Goal: Transaction & Acquisition: Purchase product/service

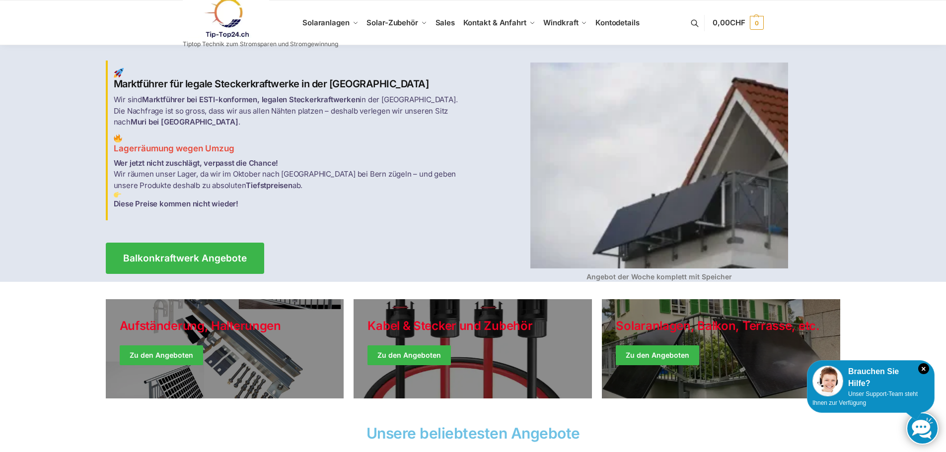
click at [334, 19] on link at bounding box center [260, 18] width 155 height 40
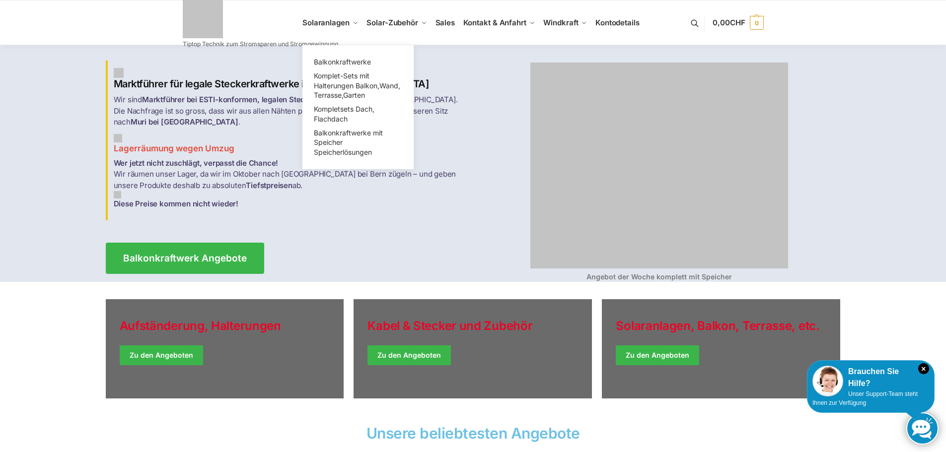
click at [342, 64] on span "Balkonkraftwerke" at bounding box center [342, 62] width 57 height 8
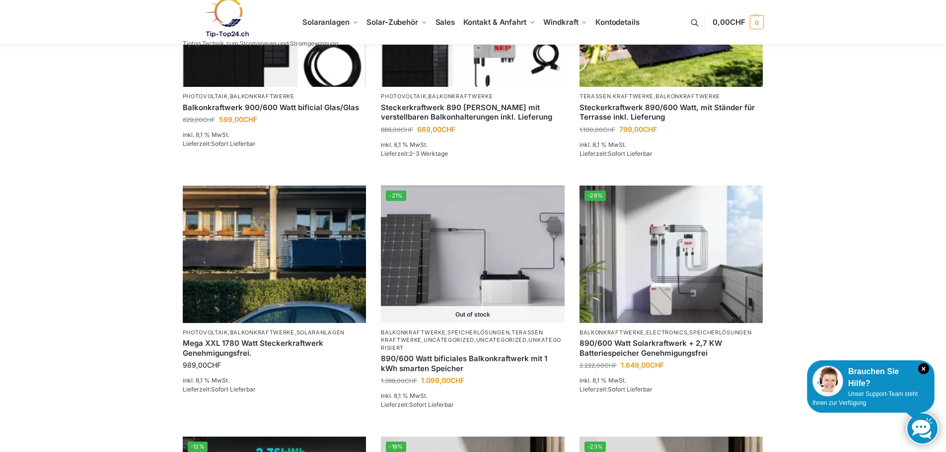
scroll to position [546, 0]
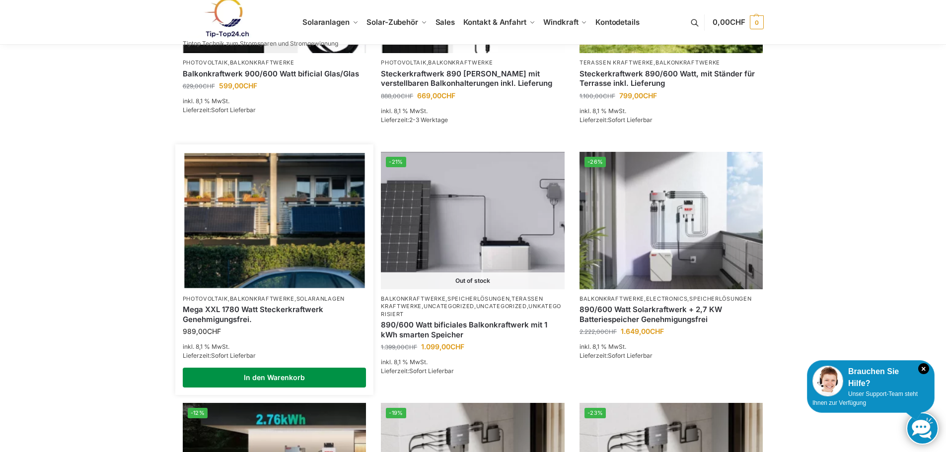
click at [253, 379] on link "In den Warenkorb" at bounding box center [275, 378] width 184 height 20
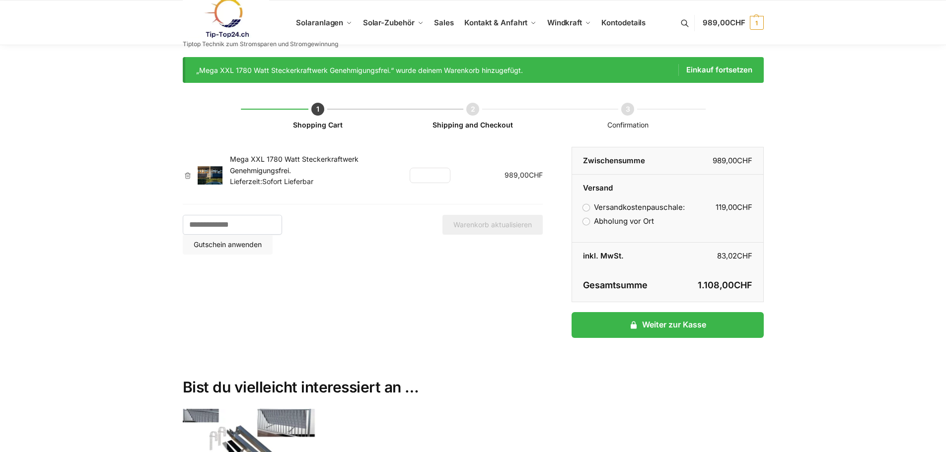
click at [622, 223] on label "Abholung vor Ort" at bounding box center [618, 220] width 70 height 9
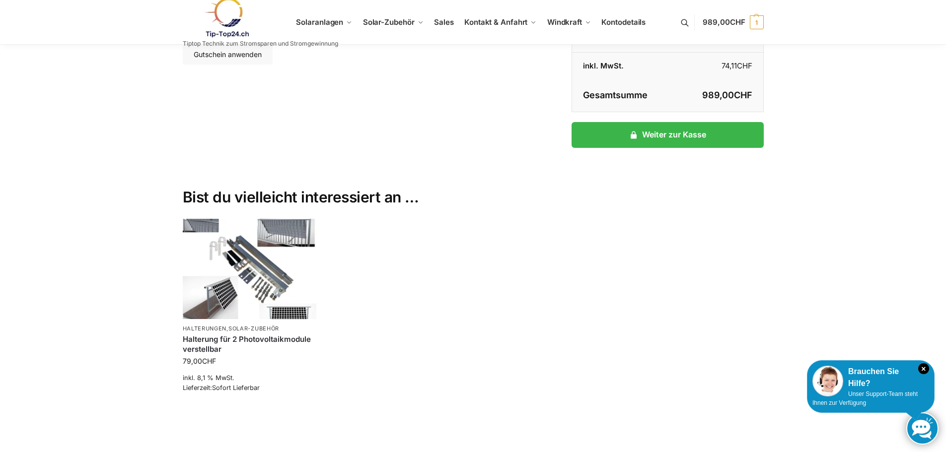
scroll to position [199, 0]
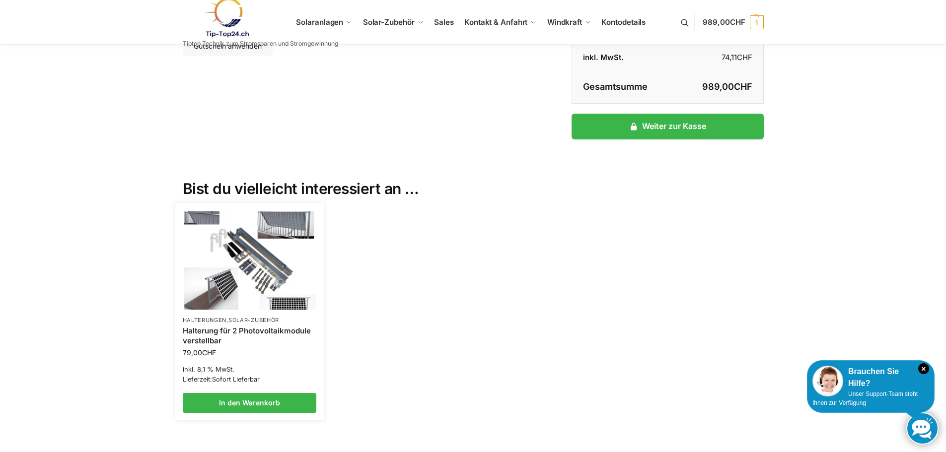
click at [214, 340] on link "Halterung für 2 Photovoltaikmodule verstellbar" at bounding box center [250, 335] width 134 height 19
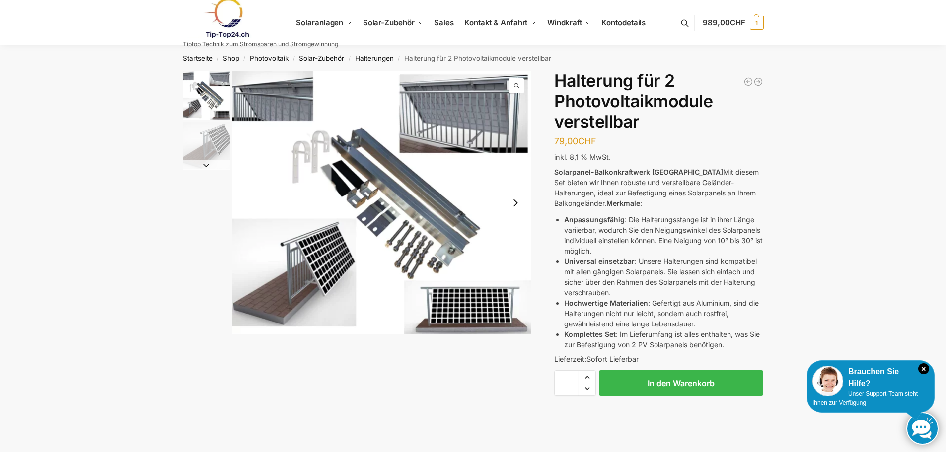
click at [514, 206] on button "Next slide" at bounding box center [515, 203] width 21 height 21
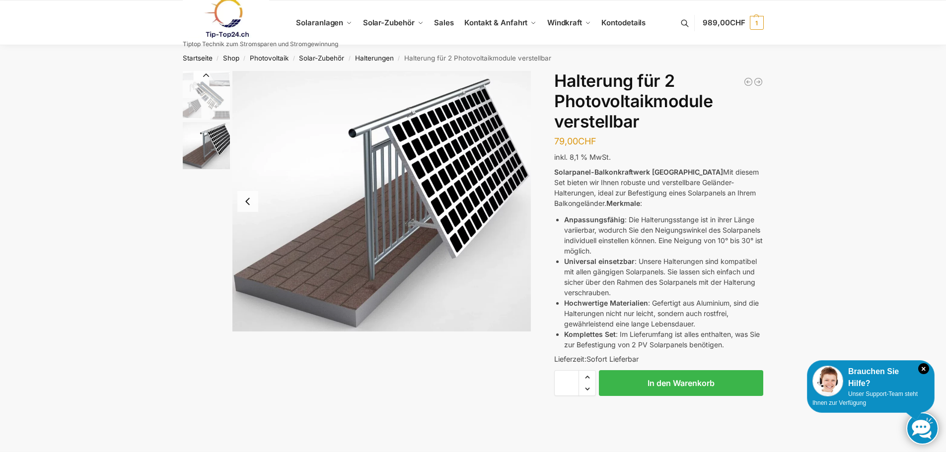
click at [252, 204] on button "Previous slide" at bounding box center [247, 201] width 21 height 21
